Goal: Task Accomplishment & Management: Manage account settings

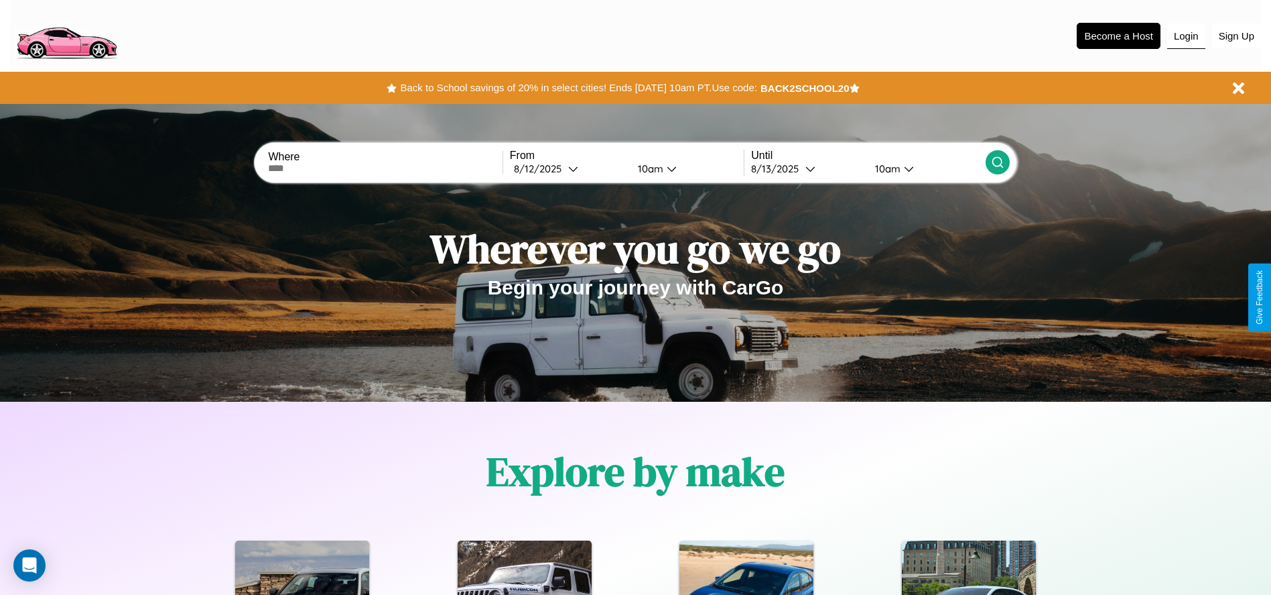
click at [1186, 36] on button "Login" at bounding box center [1187, 35] width 38 height 25
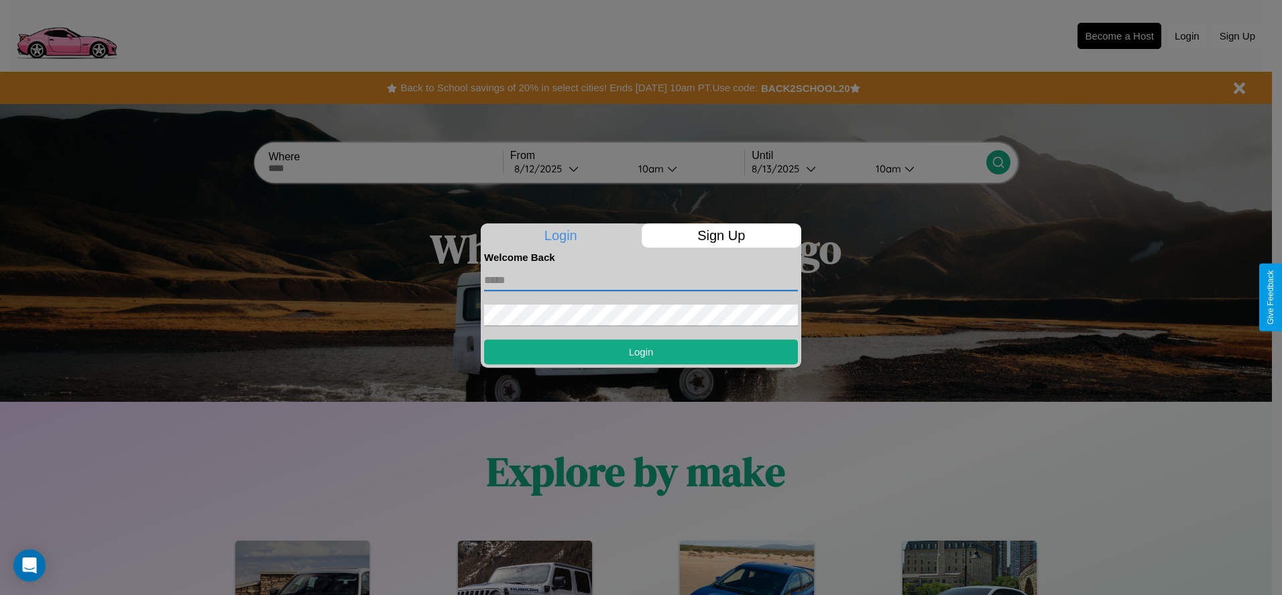
click at [641, 279] on input "text" at bounding box center [641, 279] width 314 height 21
type input "**********"
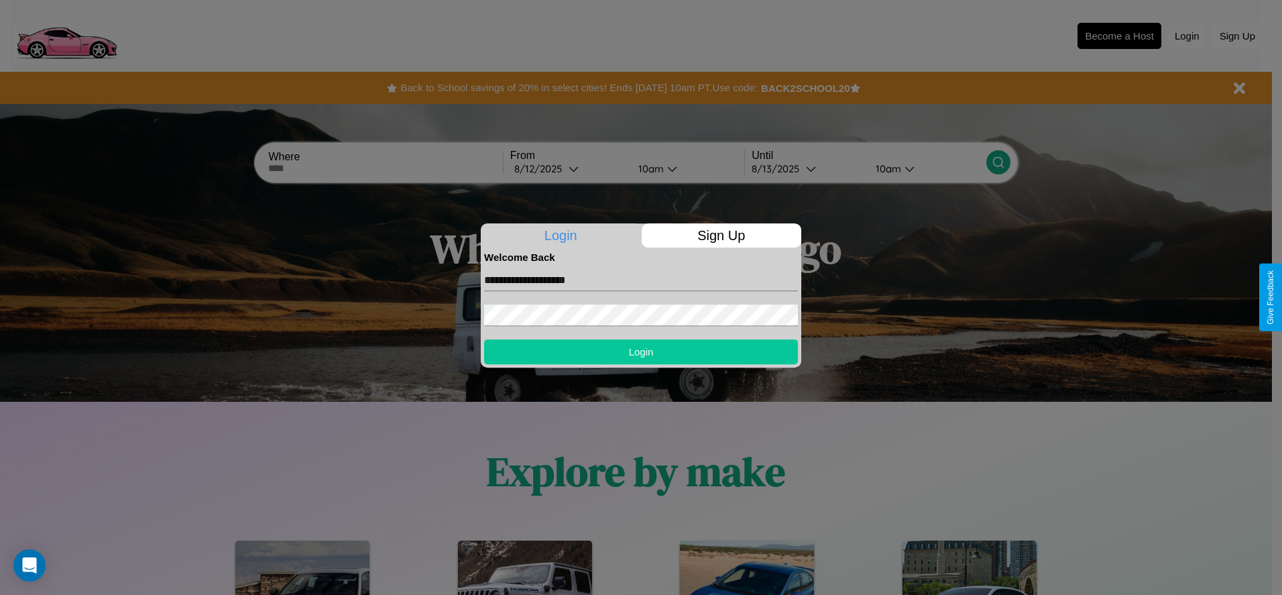
click at [641, 351] on button "Login" at bounding box center [641, 351] width 314 height 25
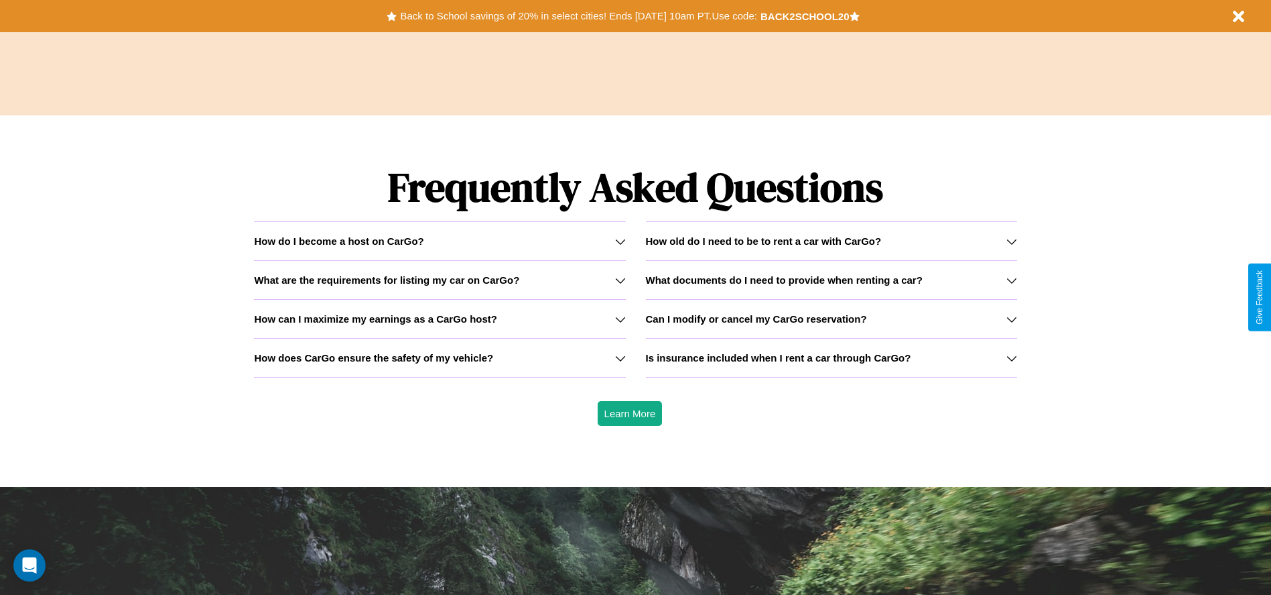
scroll to position [1923, 0]
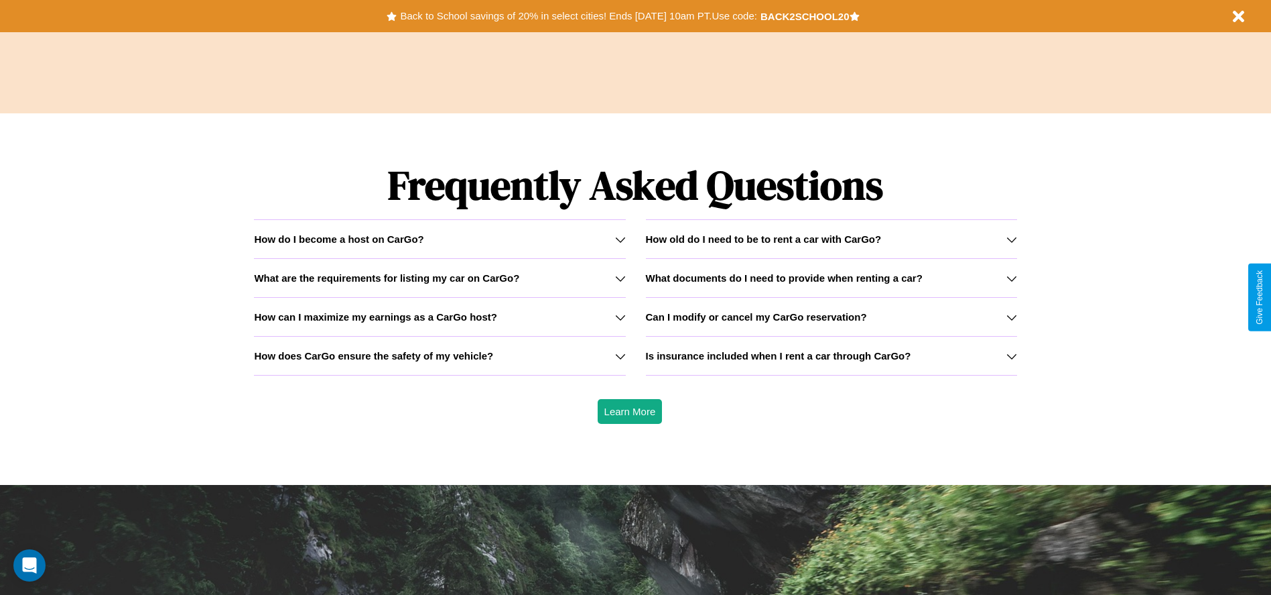
click at [831, 239] on h3 "How old do I need to be to rent a car with CarGo?" at bounding box center [764, 238] width 236 height 11
click at [440, 316] on h3 "How can I maximize my earnings as a CarGo host?" at bounding box center [375, 316] width 243 height 11
click at [620, 239] on icon at bounding box center [620, 239] width 11 height 11
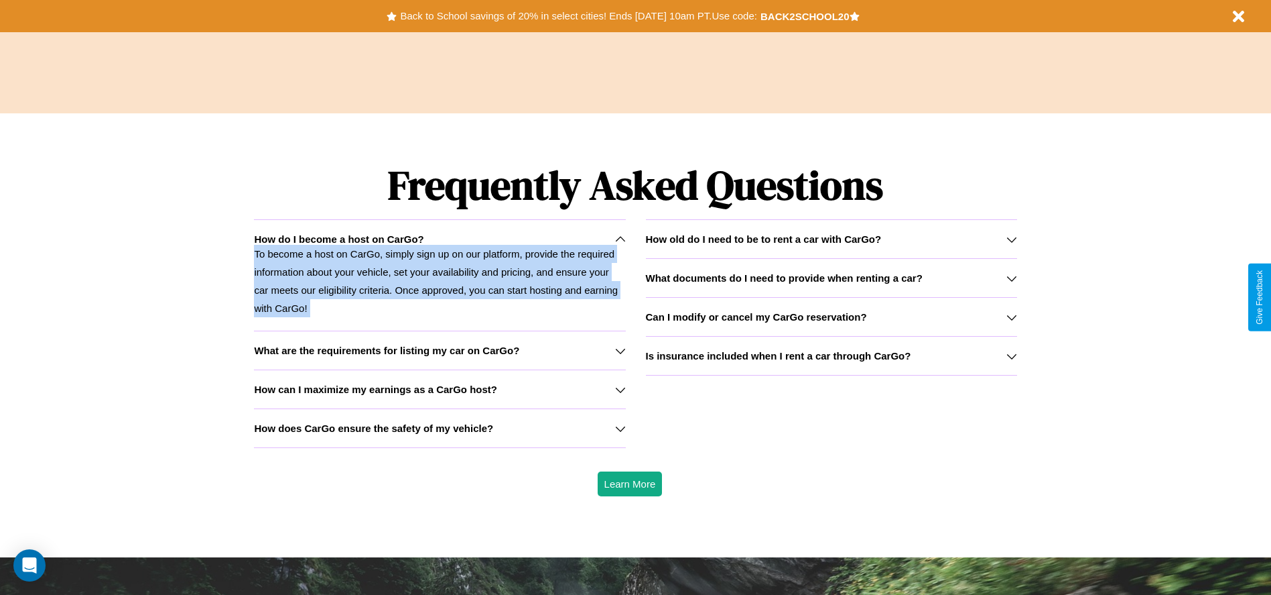
click at [440, 275] on p "To become a host on CarGo, simply sign up on our platform, provide the required…" at bounding box center [439, 281] width 371 height 72
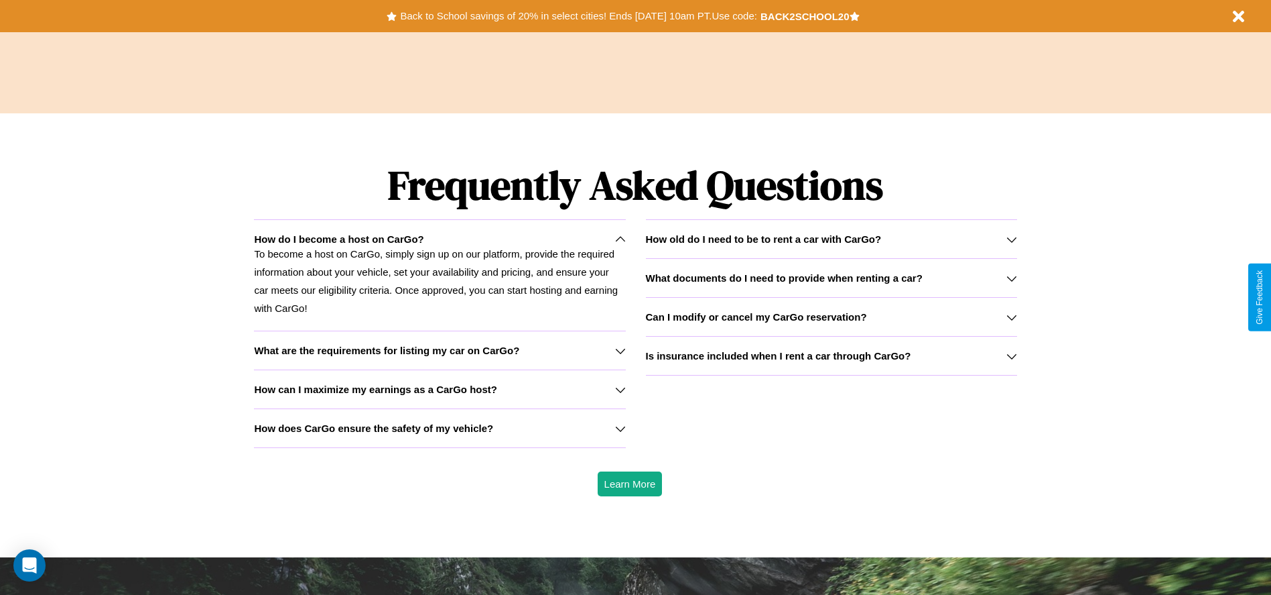
click at [1011, 355] on icon at bounding box center [1012, 356] width 11 height 11
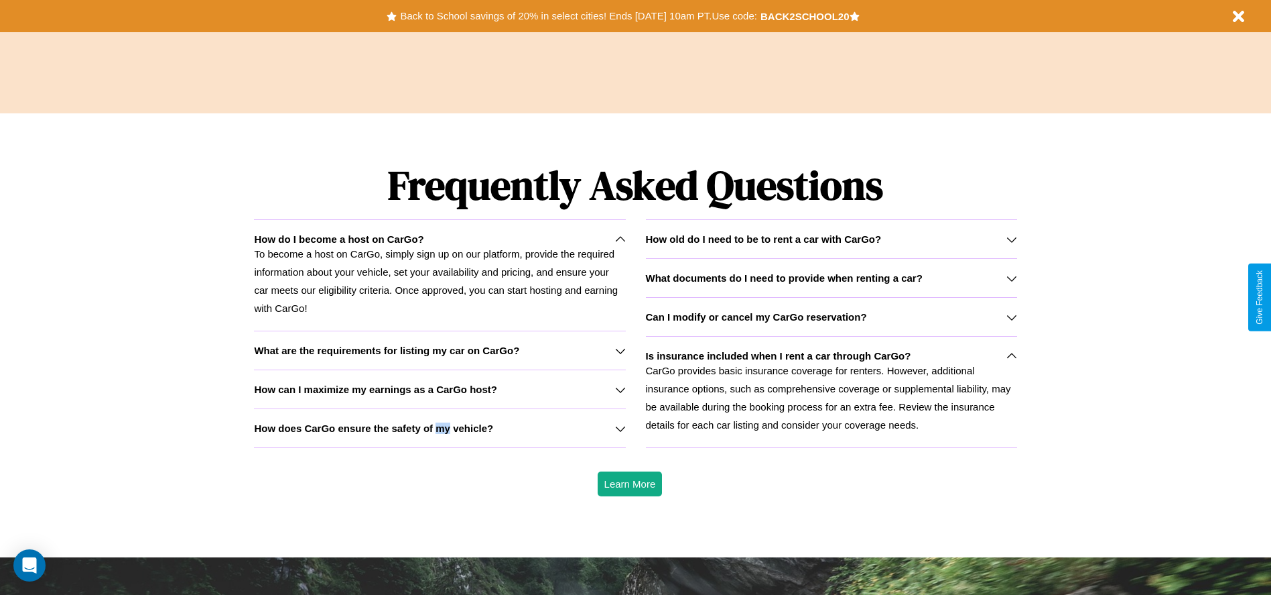
click at [440, 428] on h3 "How does CarGo ensure the safety of my vehicle?" at bounding box center [373, 427] width 239 height 11
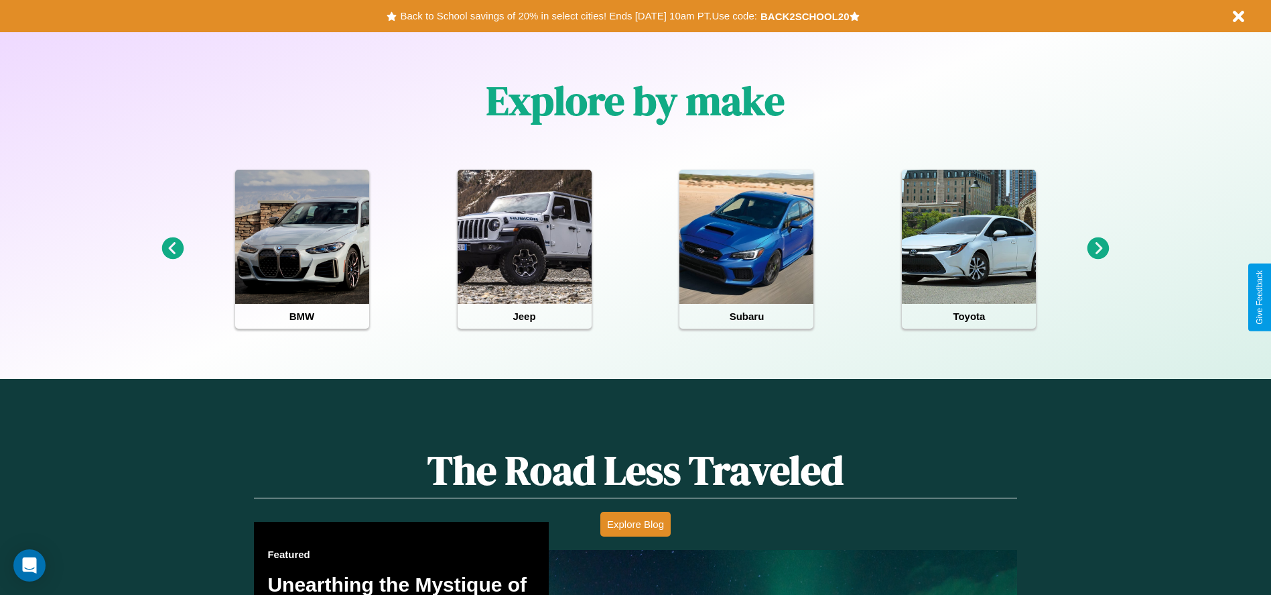
scroll to position [278, 0]
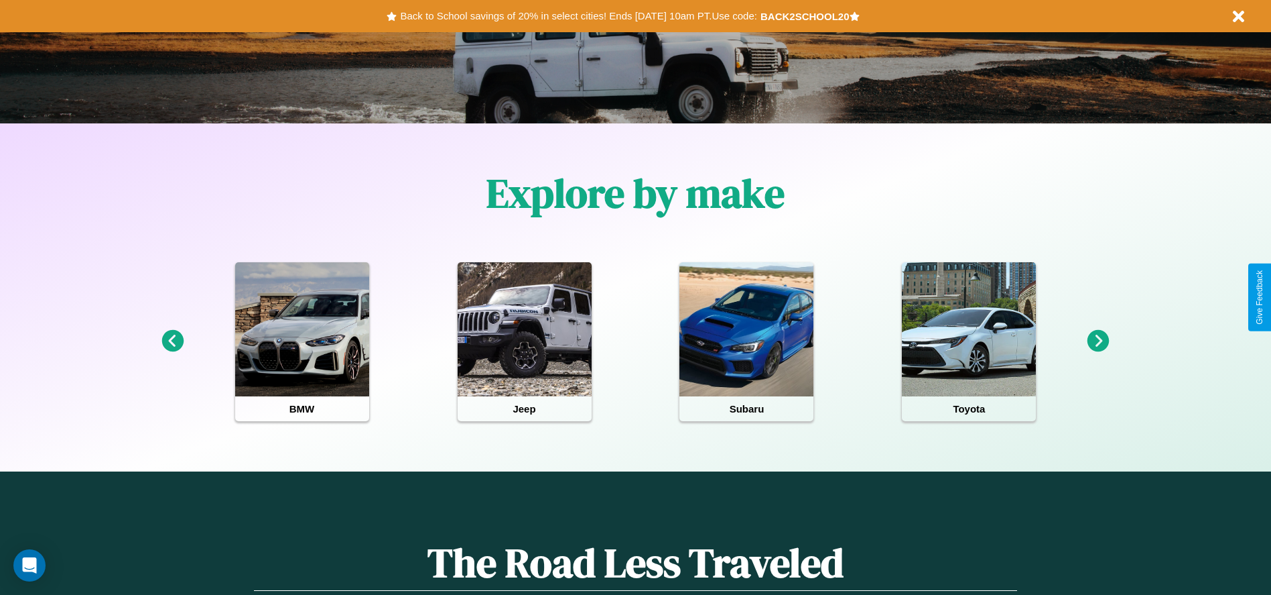
click at [1099, 341] on icon at bounding box center [1099, 341] width 22 height 22
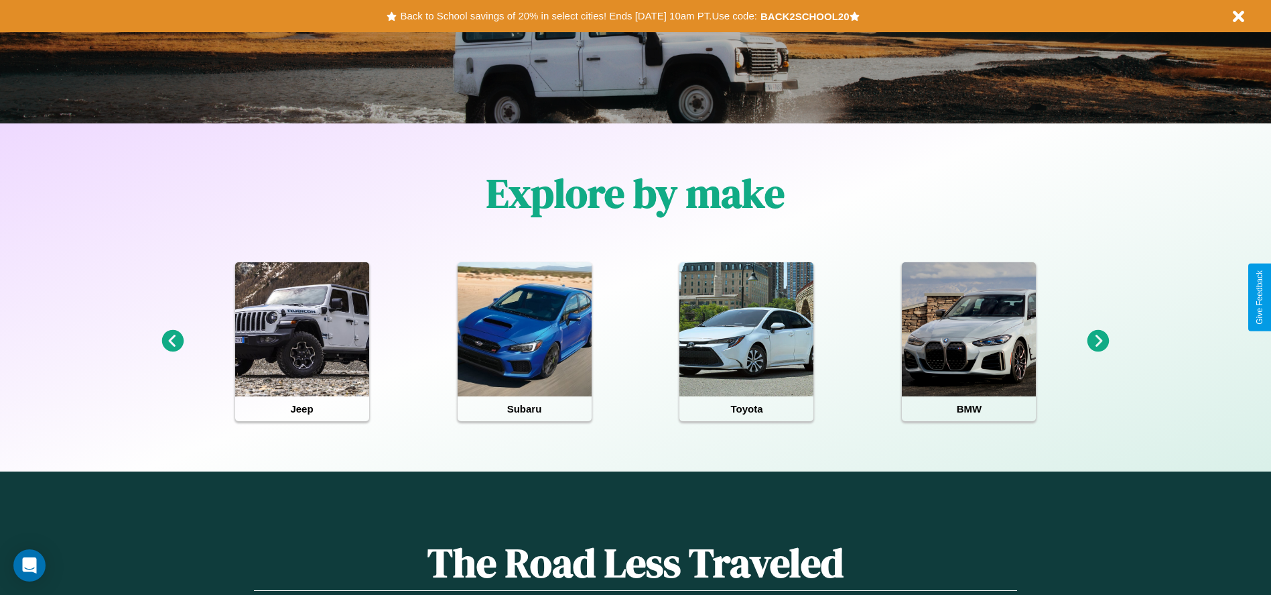
scroll to position [0, 0]
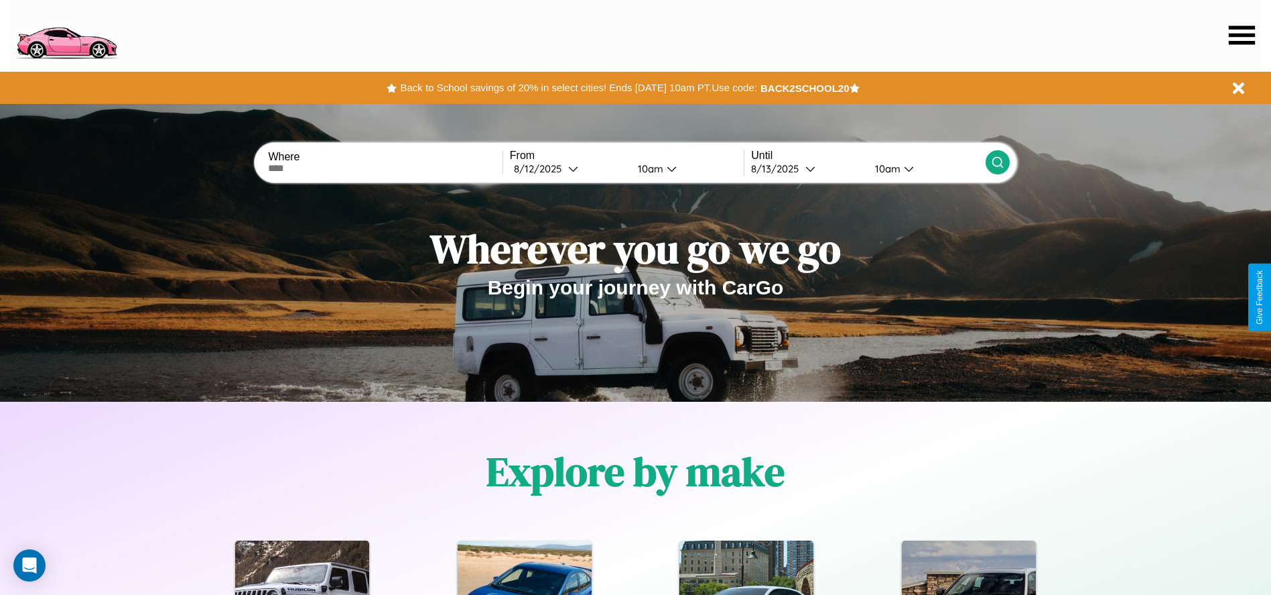
click at [1242, 35] on icon at bounding box center [1242, 34] width 26 height 19
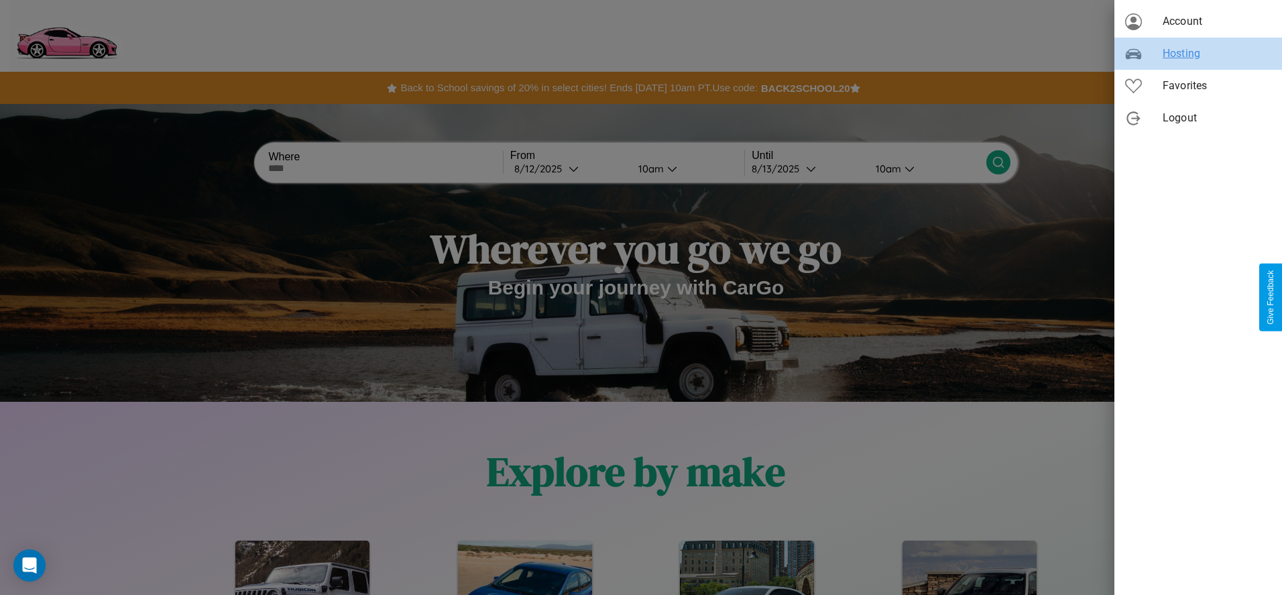
click at [1198, 54] on span "Hosting" at bounding box center [1216, 54] width 109 height 16
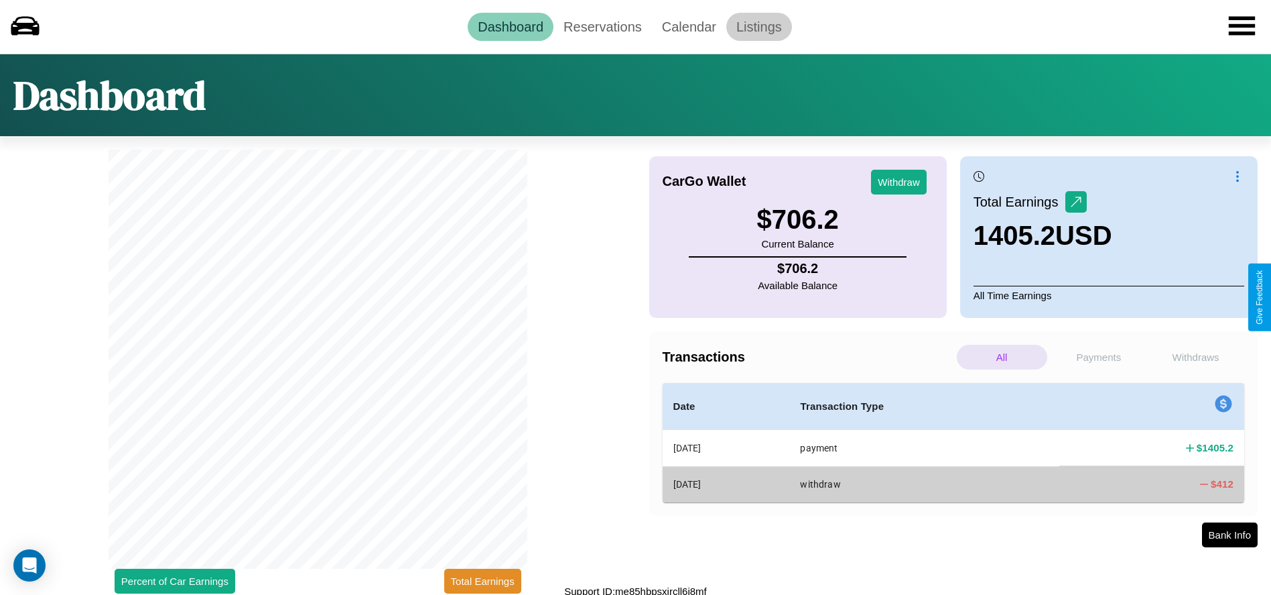
click at [759, 26] on link "Listings" at bounding box center [760, 27] width 66 height 28
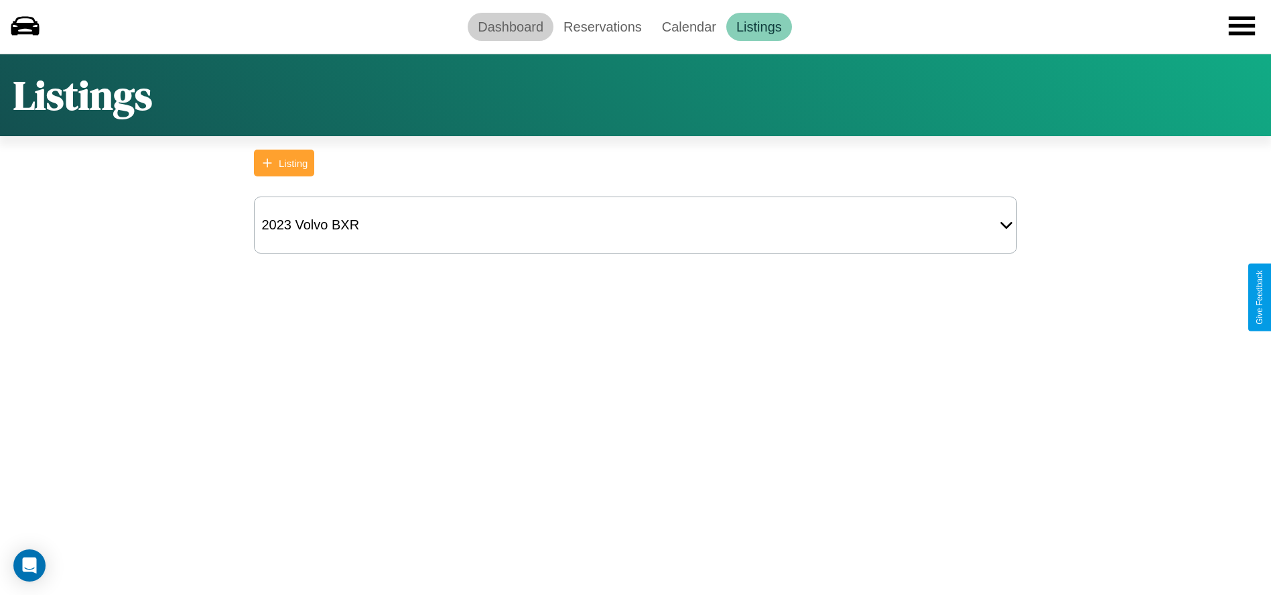
click at [511, 26] on link "Dashboard" at bounding box center [511, 27] width 86 height 28
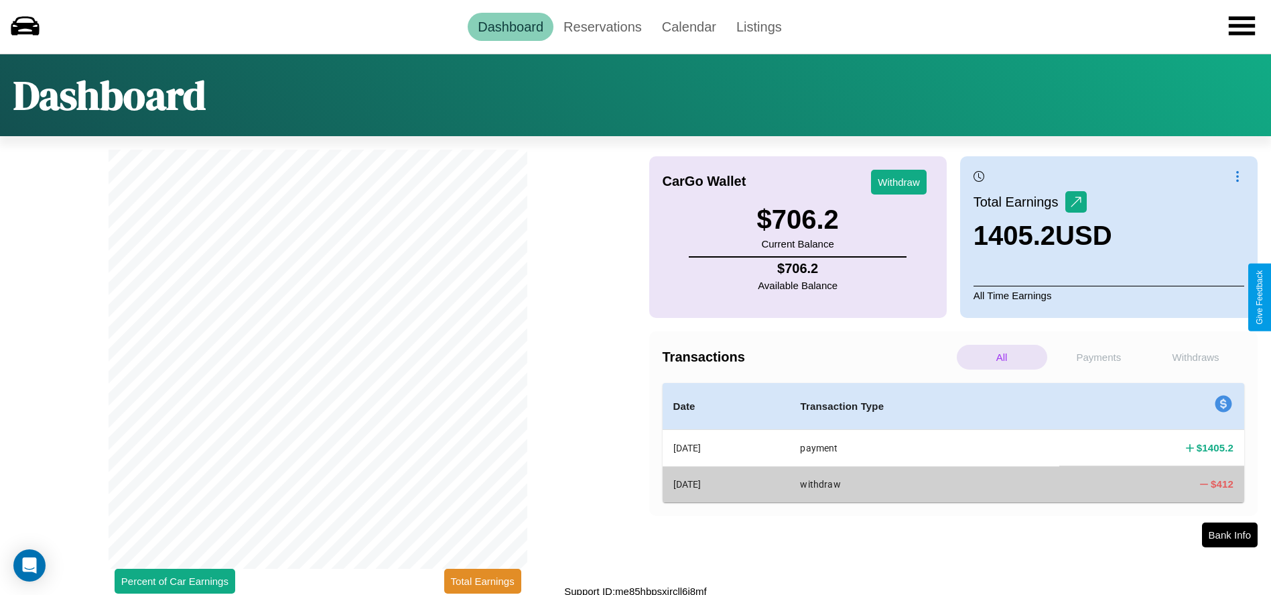
scroll to position [5, 0]
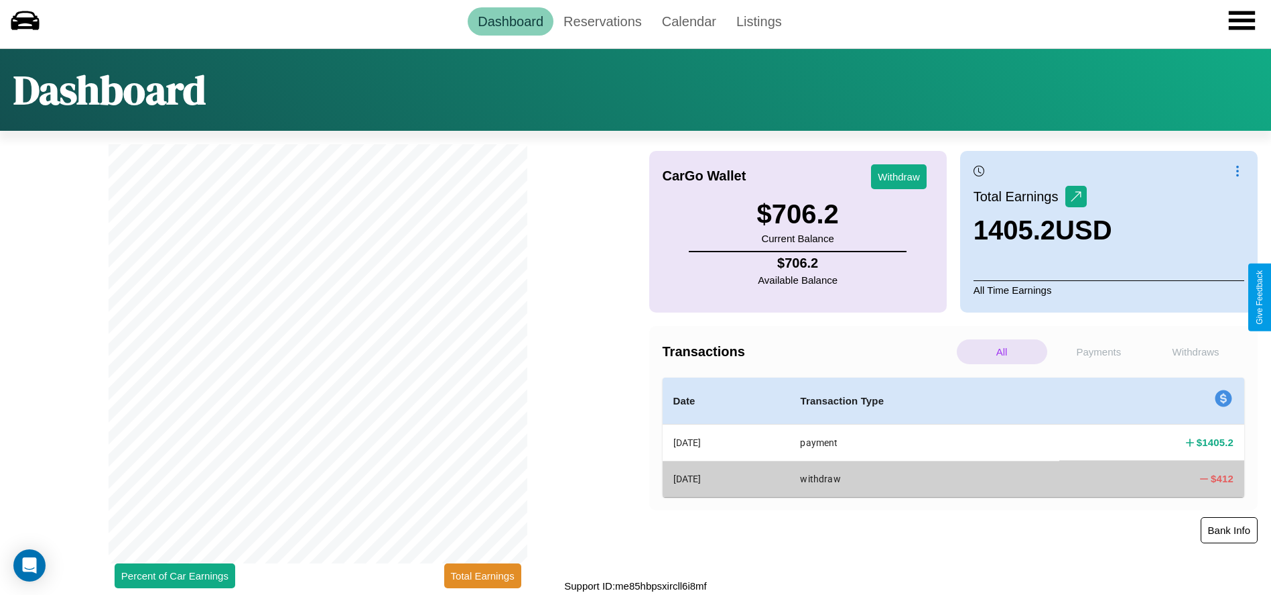
click at [1229, 529] on button "Bank Info" at bounding box center [1229, 530] width 57 height 26
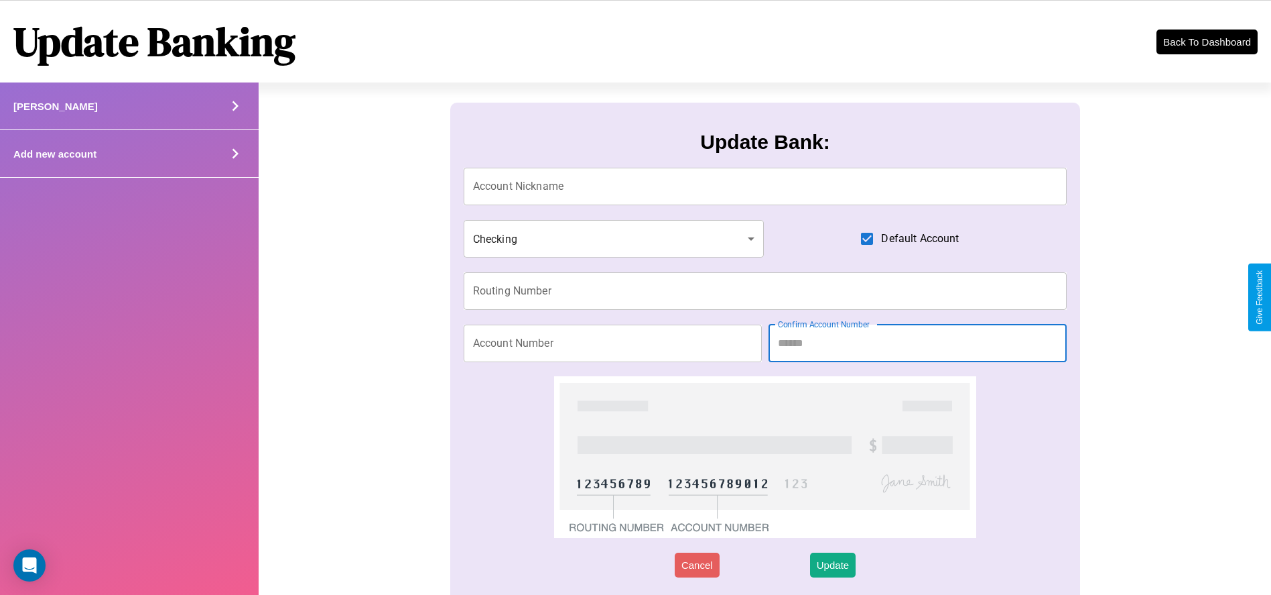
click at [129, 153] on div "Add new account" at bounding box center [129, 154] width 259 height 48
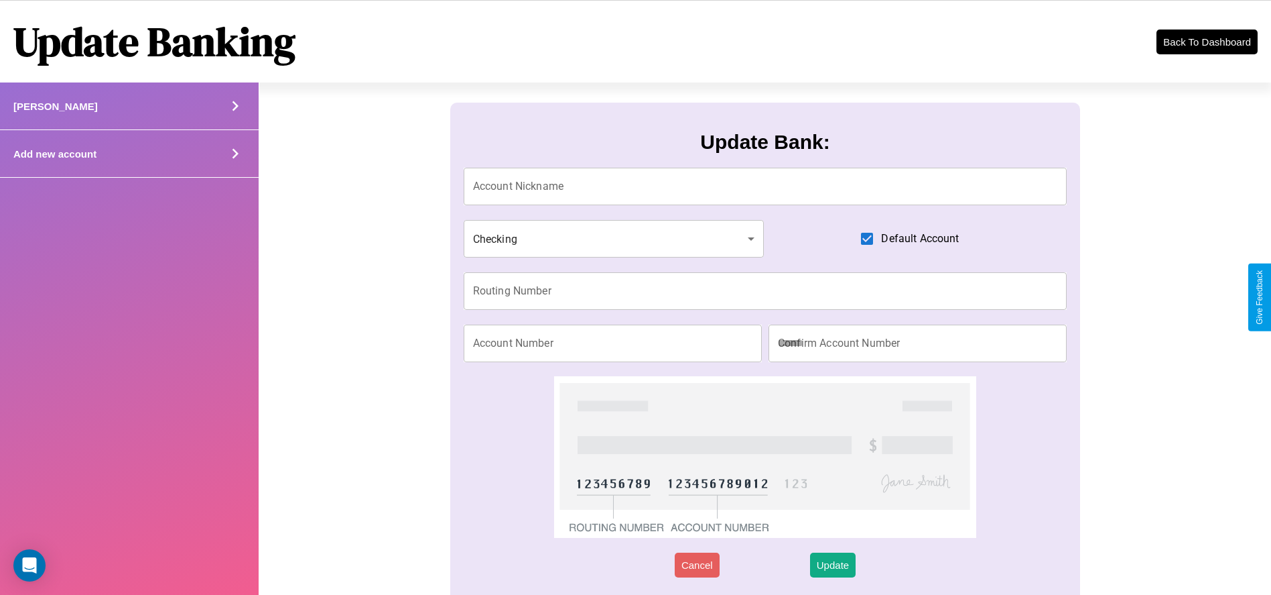
click at [129, 153] on div "Add new account" at bounding box center [129, 154] width 259 height 48
click at [235, 116] on icon at bounding box center [235, 106] width 20 height 20
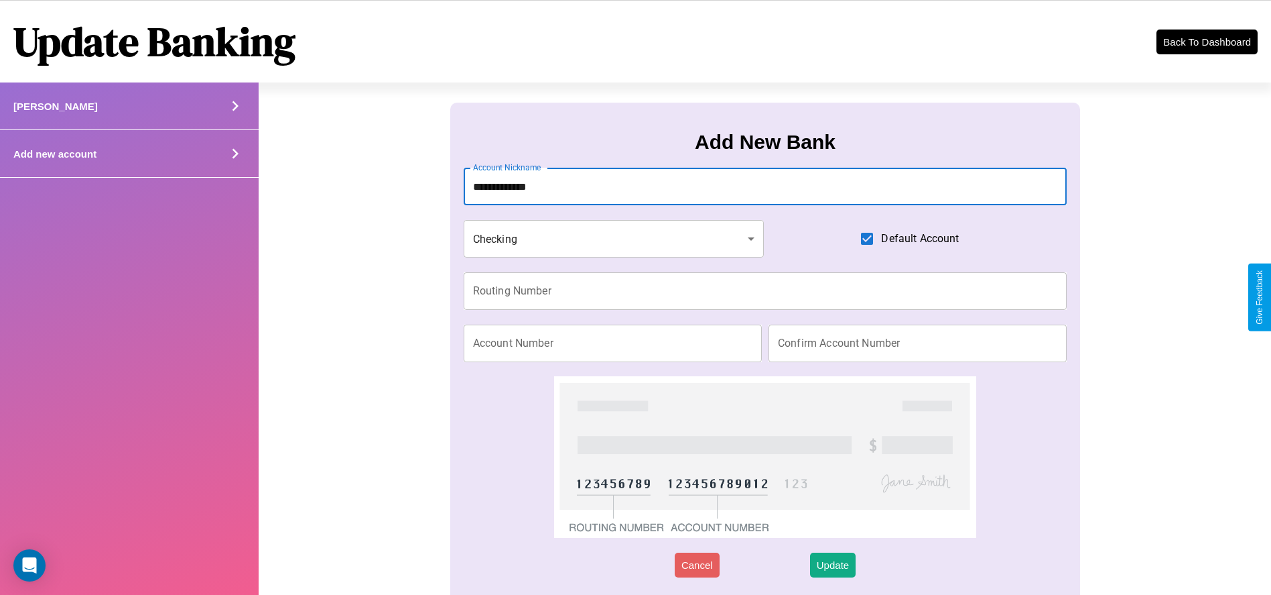
type input "**********"
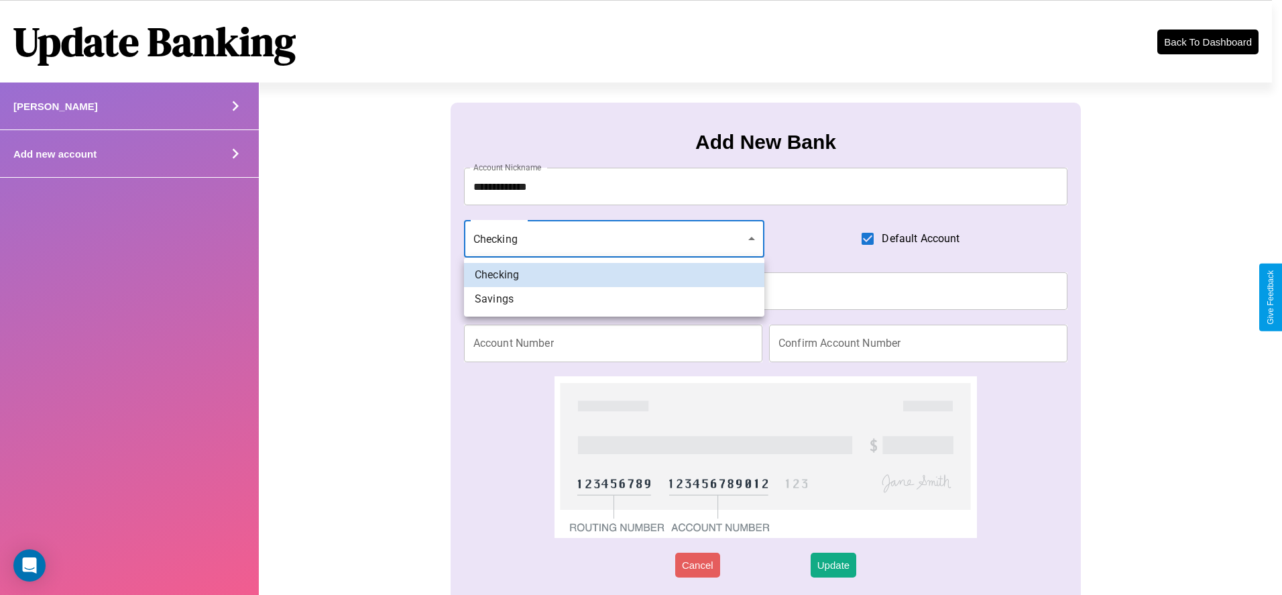
click at [613, 239] on div at bounding box center [641, 297] width 1282 height 595
